Goal: Task Accomplishment & Management: Manage account settings

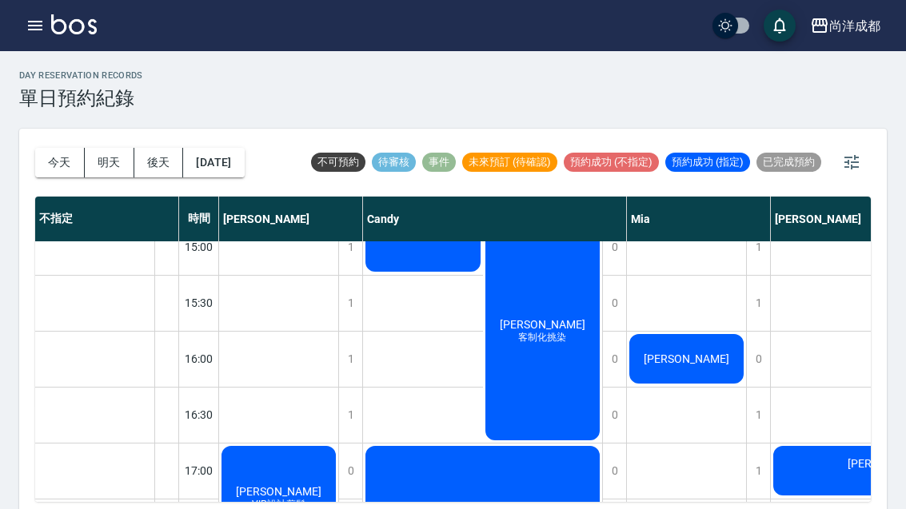
scroll to position [582, 0]
click at [49, 159] on button "今天" at bounding box center [60, 163] width 50 height 30
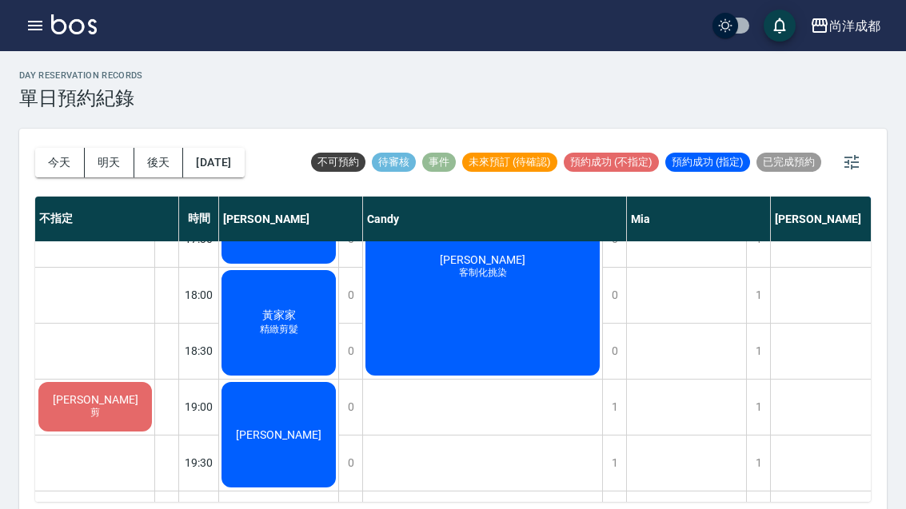
scroll to position [868, 0]
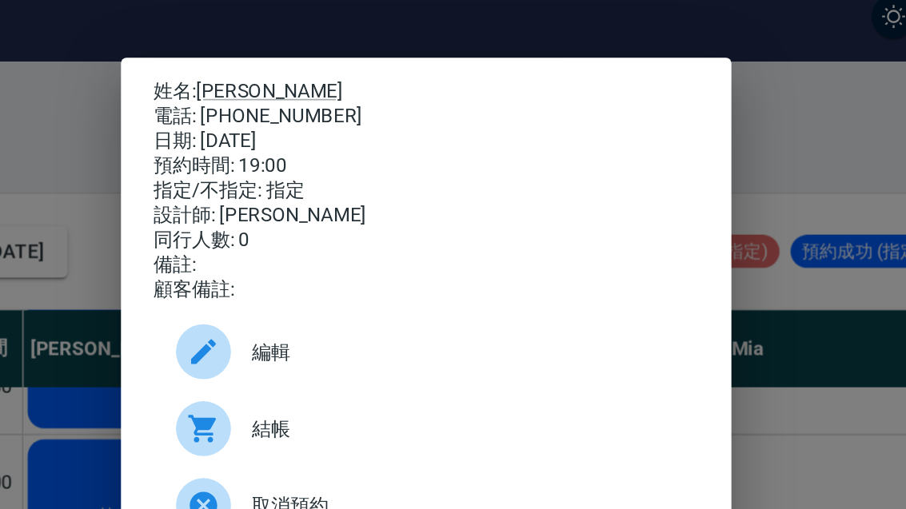
click at [476, 238] on div "姓名: 顏嘉良 電話: 0916836603 日期: 2025/08/13 預約時間: 19:00 指定/不指定: 指定 設計師: Lance 同行人數: 0…" at bounding box center [453, 254] width 906 height 509
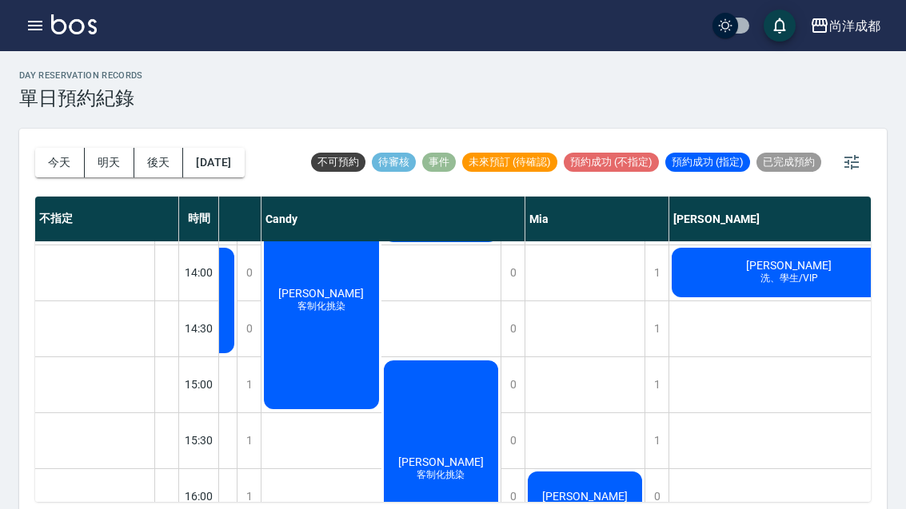
scroll to position [445, 102]
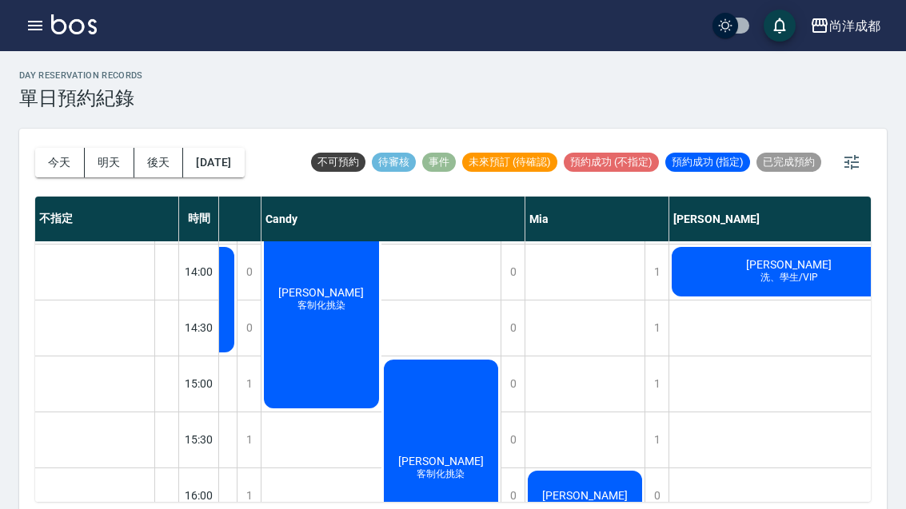
click at [50, 28] on button "button" at bounding box center [35, 26] width 32 height 32
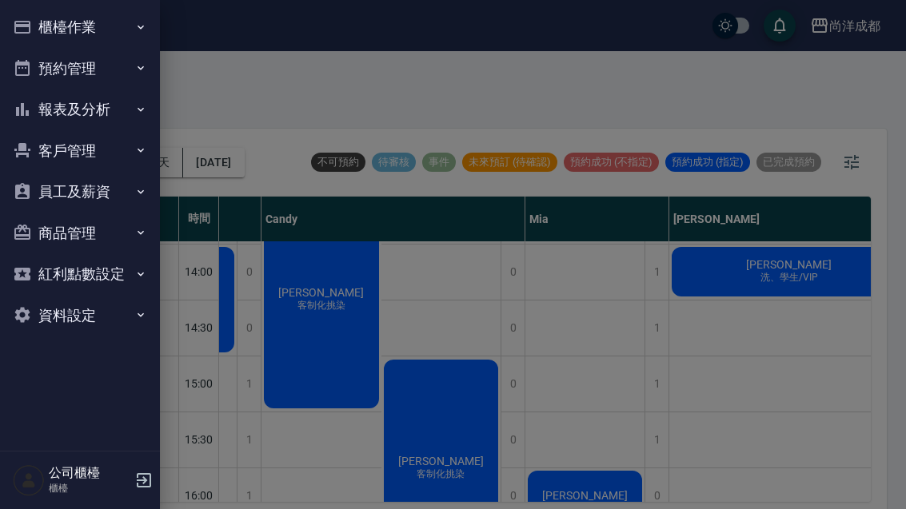
click at [70, 150] on button "客戶管理" at bounding box center [79, 151] width 147 height 42
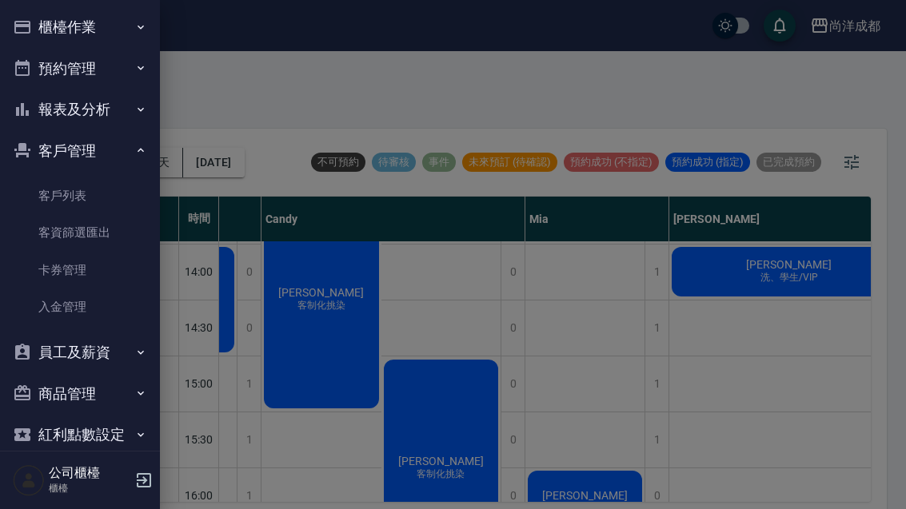
click at [82, 199] on link "客戶列表" at bounding box center [79, 196] width 147 height 37
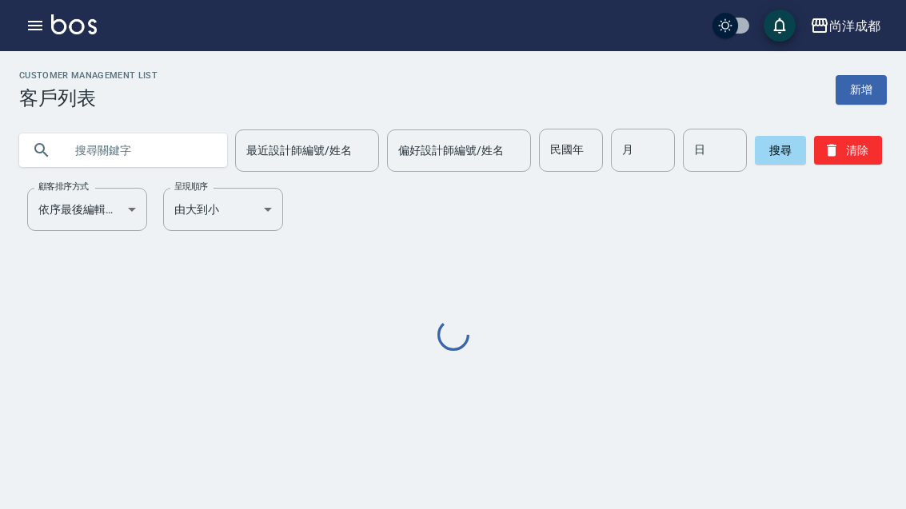
click at [146, 151] on input "text" at bounding box center [139, 150] width 150 height 43
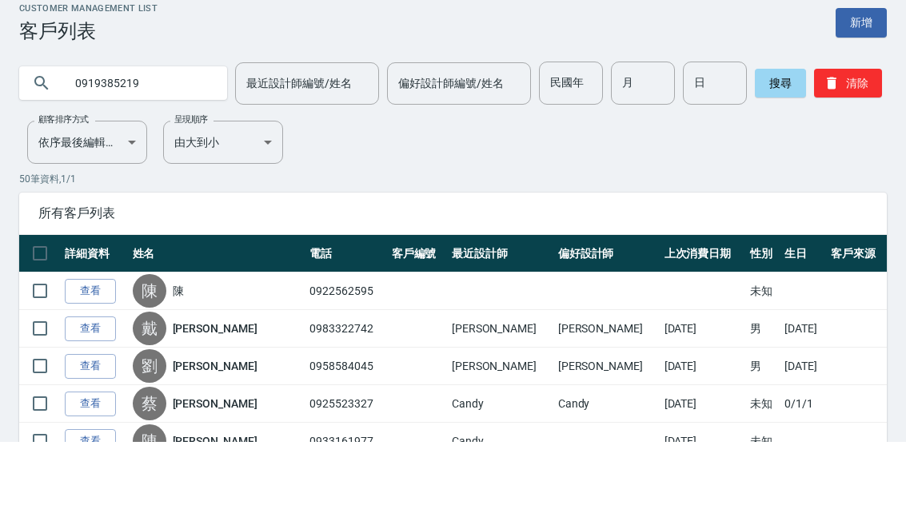
click at [759, 136] on button "搜尋" at bounding box center [780, 150] width 51 height 29
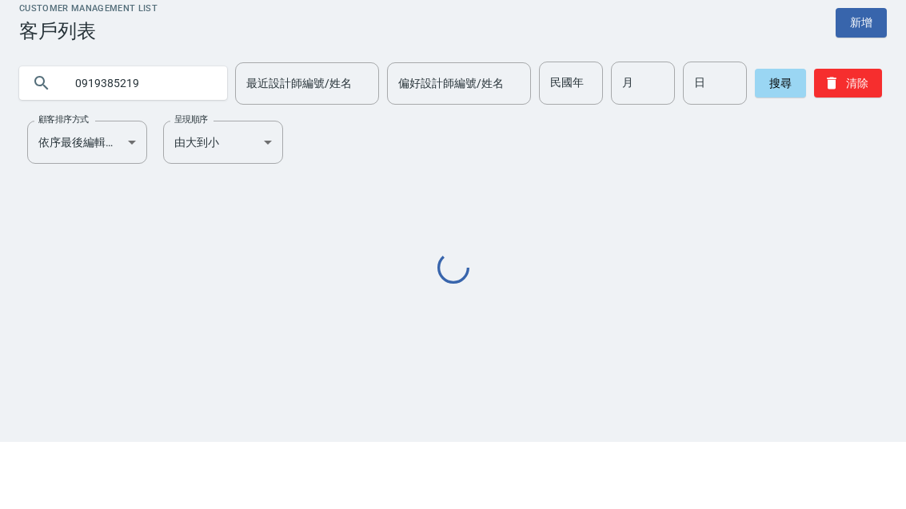
scroll to position [51, 0]
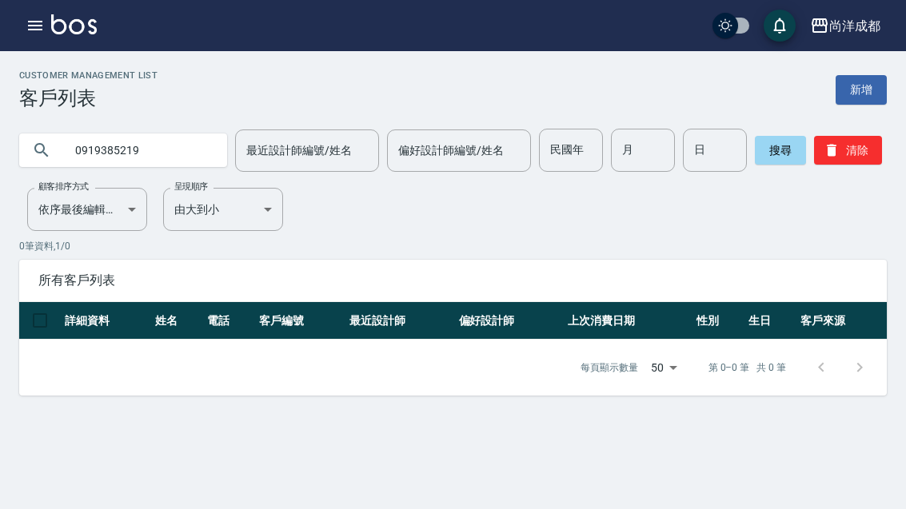
click at [165, 129] on input "0919385219" at bounding box center [139, 150] width 150 height 43
type input "蔡宜芃"
click at [768, 136] on button "搜尋" at bounding box center [780, 150] width 51 height 29
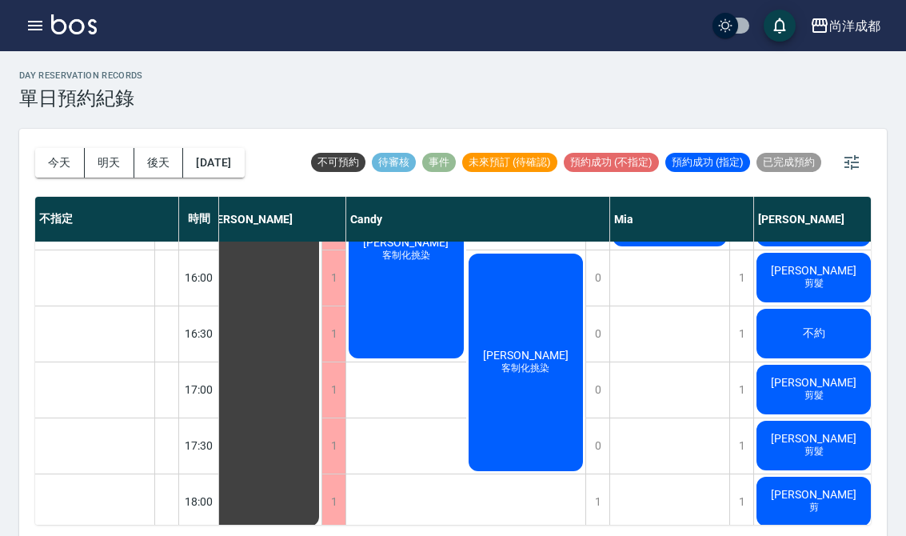
scroll to position [557, 17]
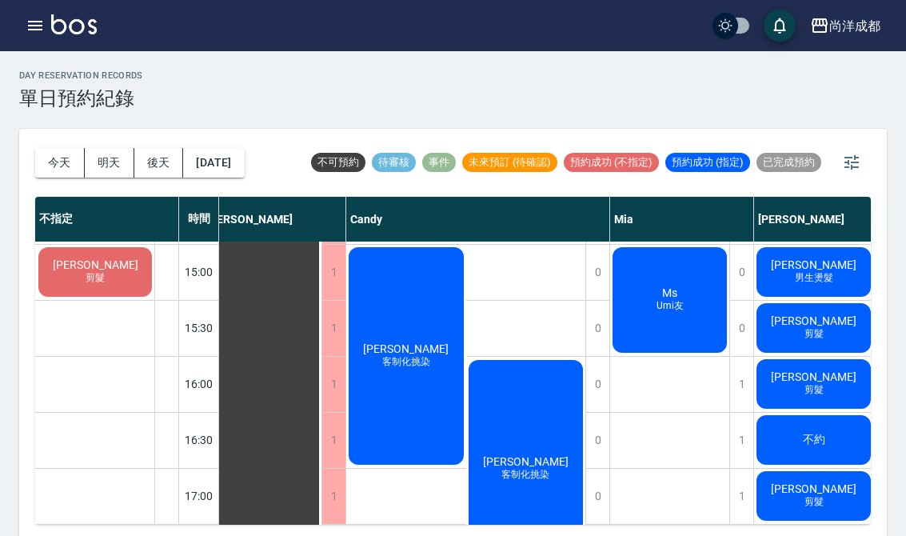
click at [46, 22] on button "button" at bounding box center [35, 26] width 32 height 32
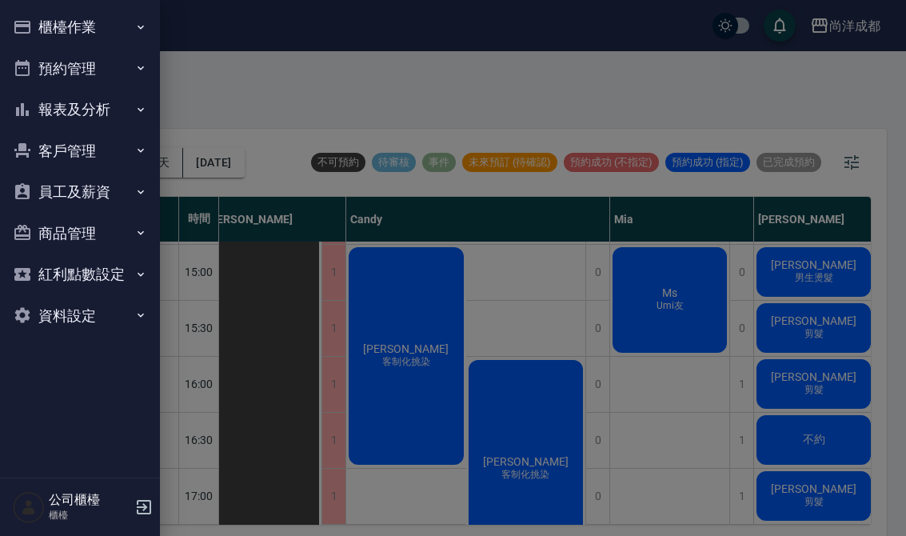
click at [109, 154] on button "客戶管理" at bounding box center [79, 151] width 147 height 42
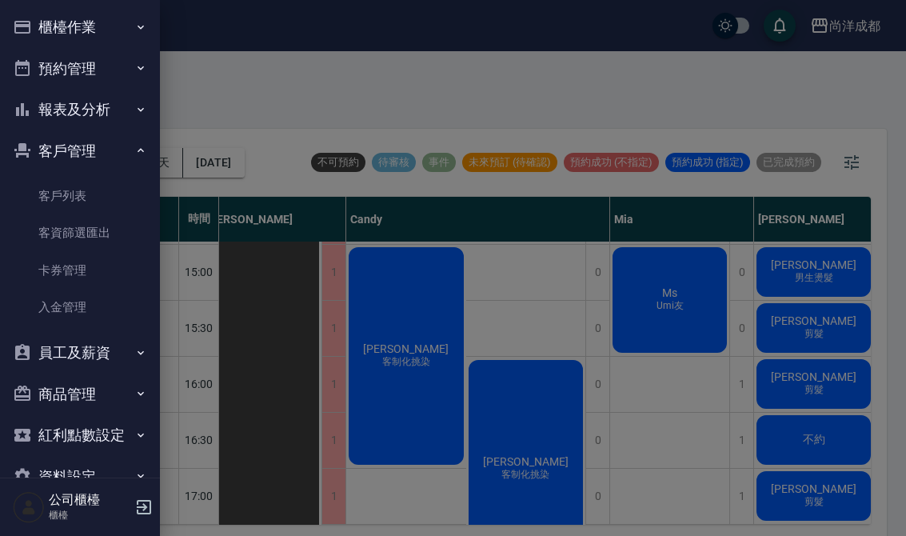
click at [97, 204] on link "客戶列表" at bounding box center [79, 196] width 147 height 37
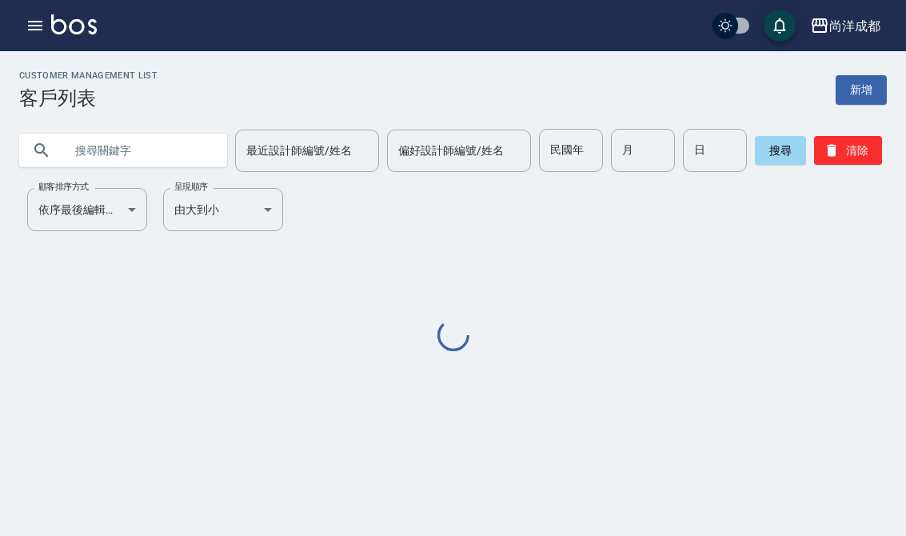
click at [124, 155] on input "text" at bounding box center [139, 150] width 150 height 43
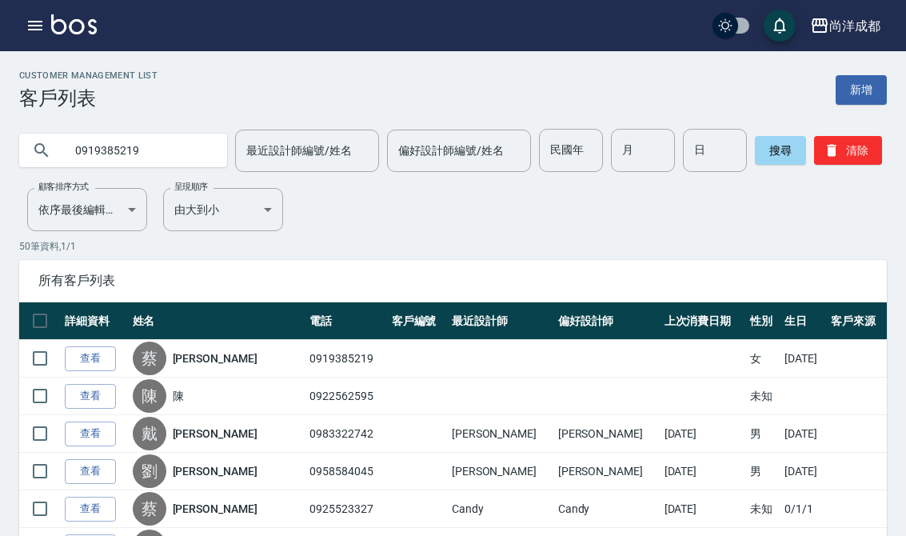
type input "0919385219"
click at [37, 33] on icon "button" at bounding box center [35, 25] width 19 height 19
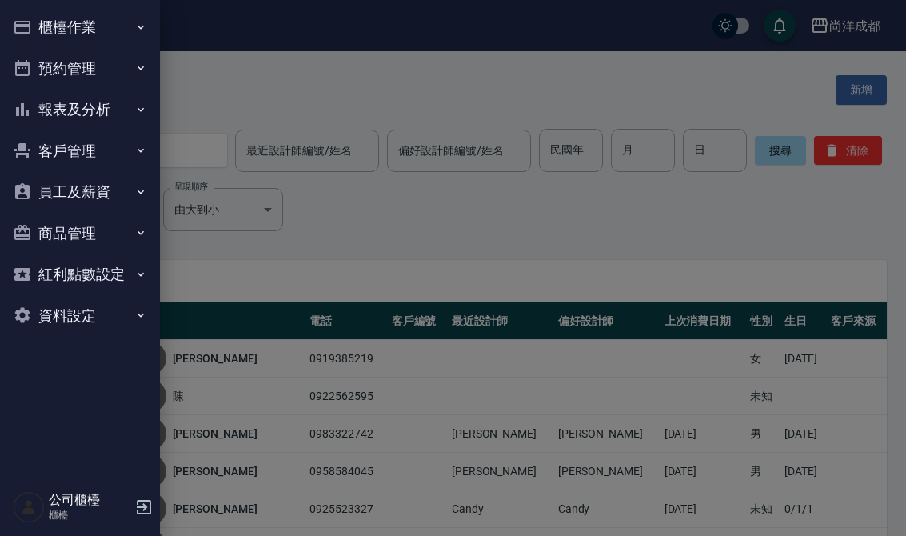
click at [133, 78] on button "預約管理" at bounding box center [79, 69] width 147 height 42
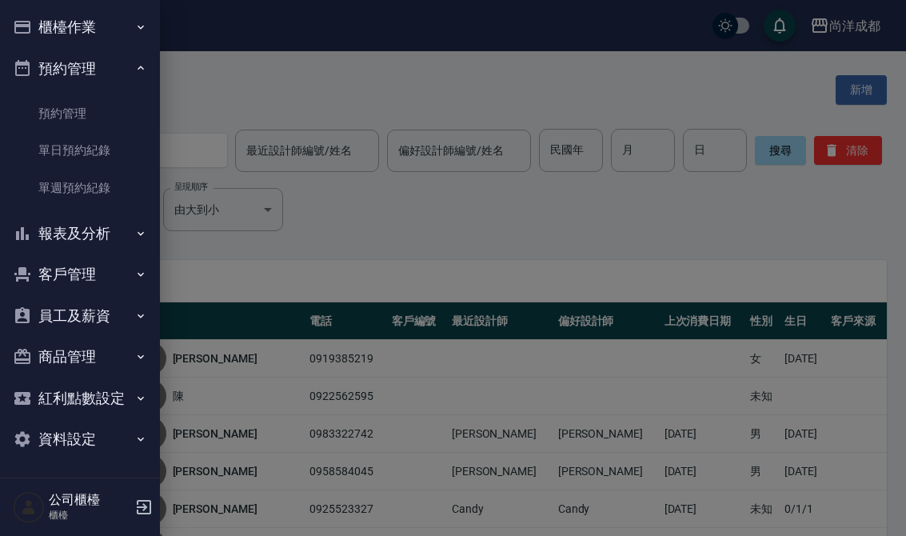
click at [108, 162] on link "單日預約紀錄" at bounding box center [79, 150] width 147 height 37
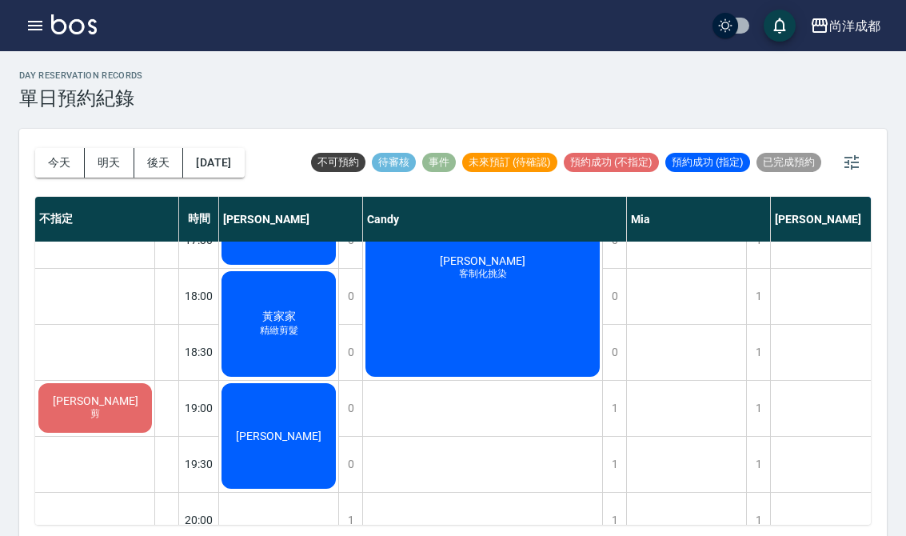
scroll to position [868, 0]
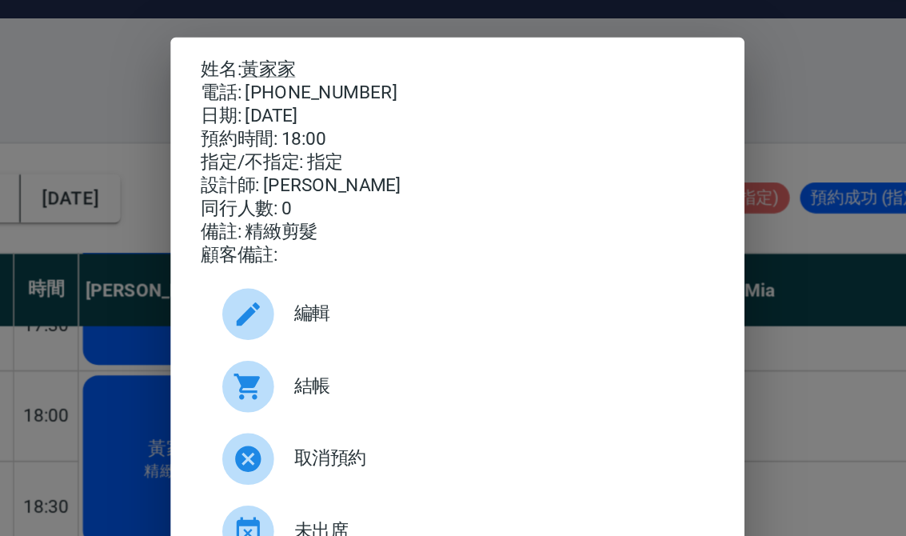
click at [504, 250] on div "姓名: 黃家家 電話: [PHONE_NUMBER] 日期: [DATE] 預約時間: 18:00 指定/不指定: 指定 設計師: [PERSON_NAME]…" at bounding box center [453, 268] width 906 height 536
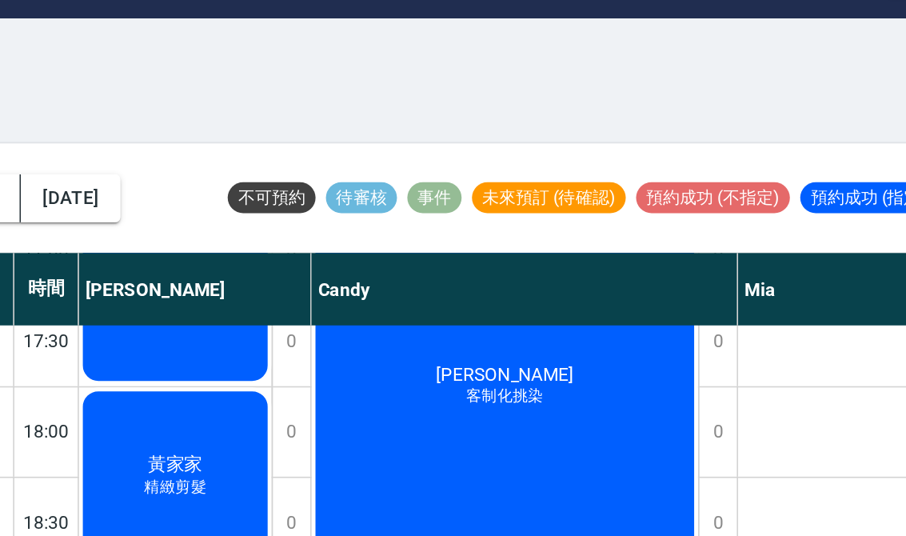
scroll to position [857, 0]
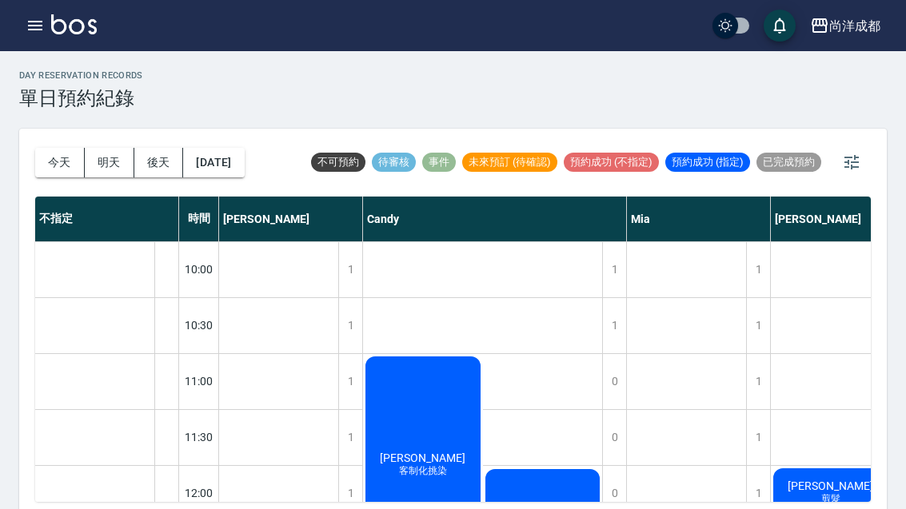
click at [22, 36] on button "button" at bounding box center [35, 26] width 32 height 32
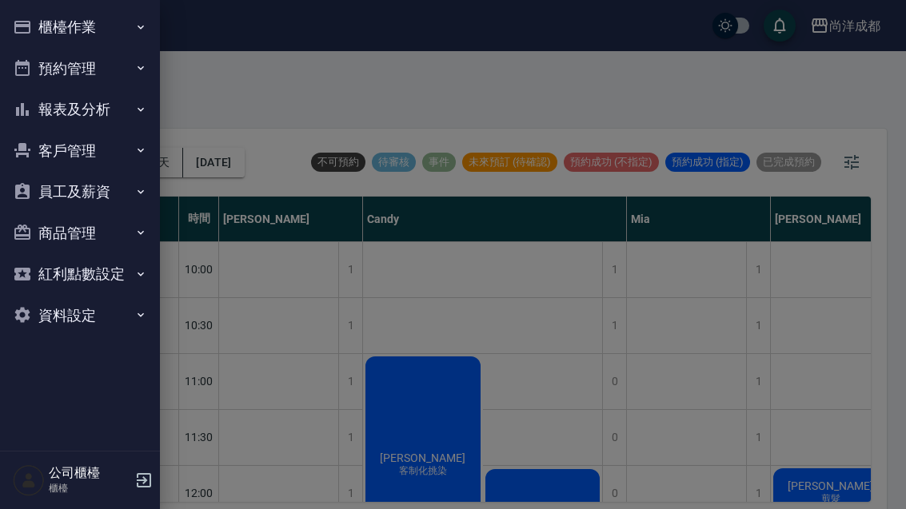
click at [109, 143] on button "客戶管理" at bounding box center [79, 151] width 147 height 42
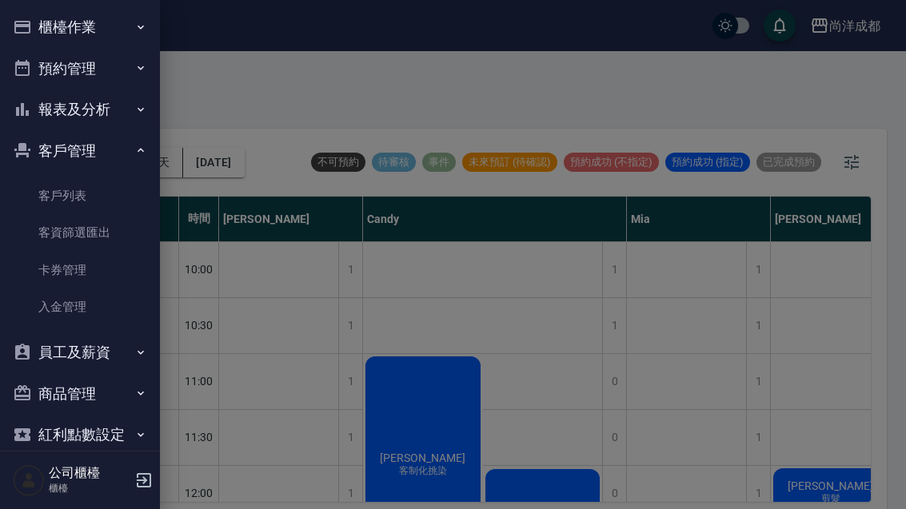
click at [107, 195] on link "客戶列表" at bounding box center [79, 196] width 147 height 37
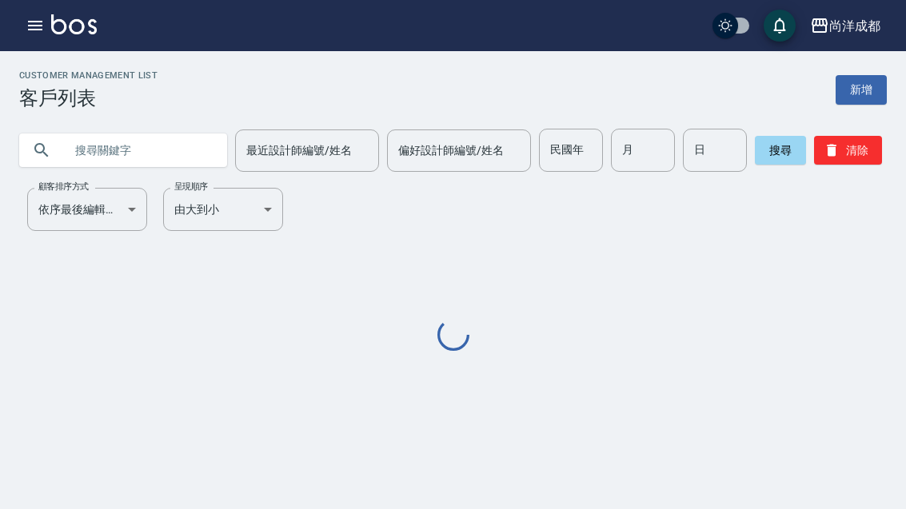
click at [128, 142] on input "text" at bounding box center [139, 150] width 150 height 43
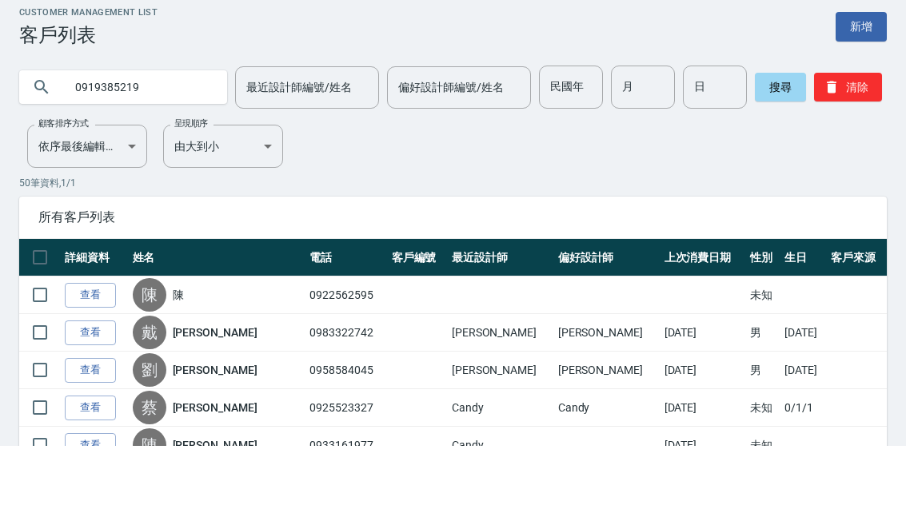
type input "0919385219"
click at [762, 136] on button "搜尋" at bounding box center [780, 150] width 51 height 29
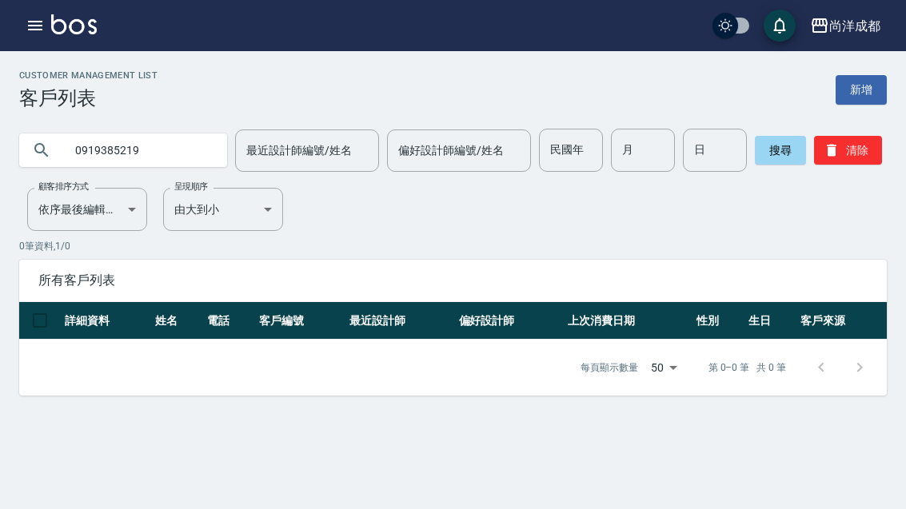
click at [790, 136] on button "搜尋" at bounding box center [780, 150] width 51 height 29
click at [793, 138] on div "搜尋 清除" at bounding box center [818, 150] width 127 height 43
click at [775, 142] on button "搜尋" at bounding box center [780, 150] width 51 height 29
click at [156, 159] on input "0919385219" at bounding box center [139, 150] width 150 height 43
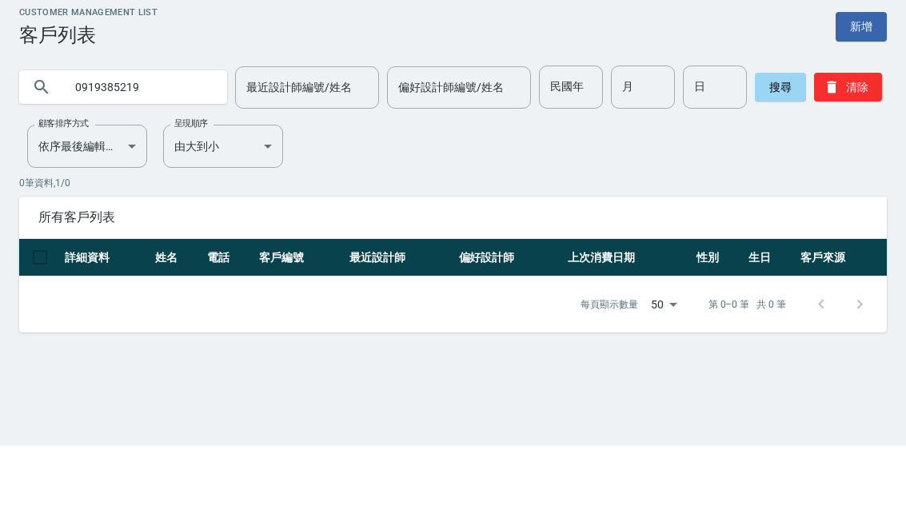
click at [760, 136] on button "搜尋" at bounding box center [780, 150] width 51 height 29
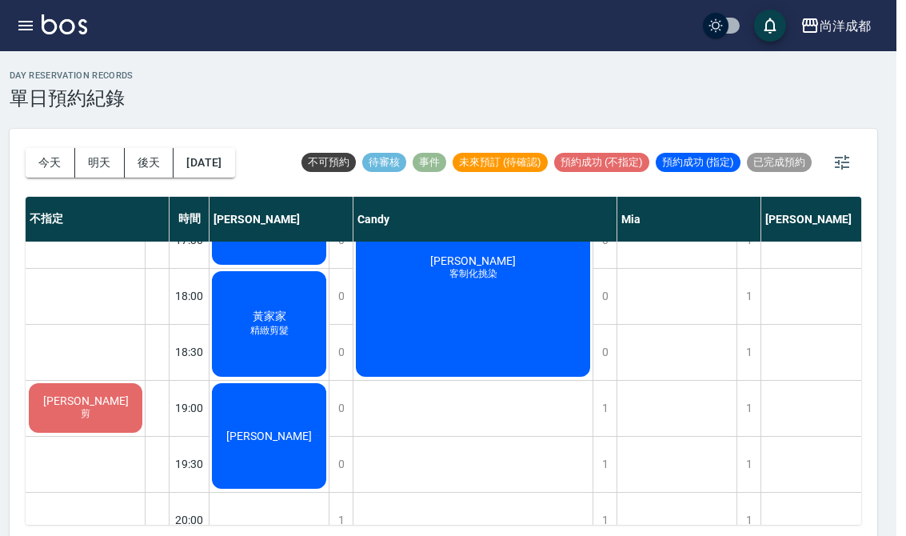
scroll to position [868, 0]
